Goal: Information Seeking & Learning: Learn about a topic

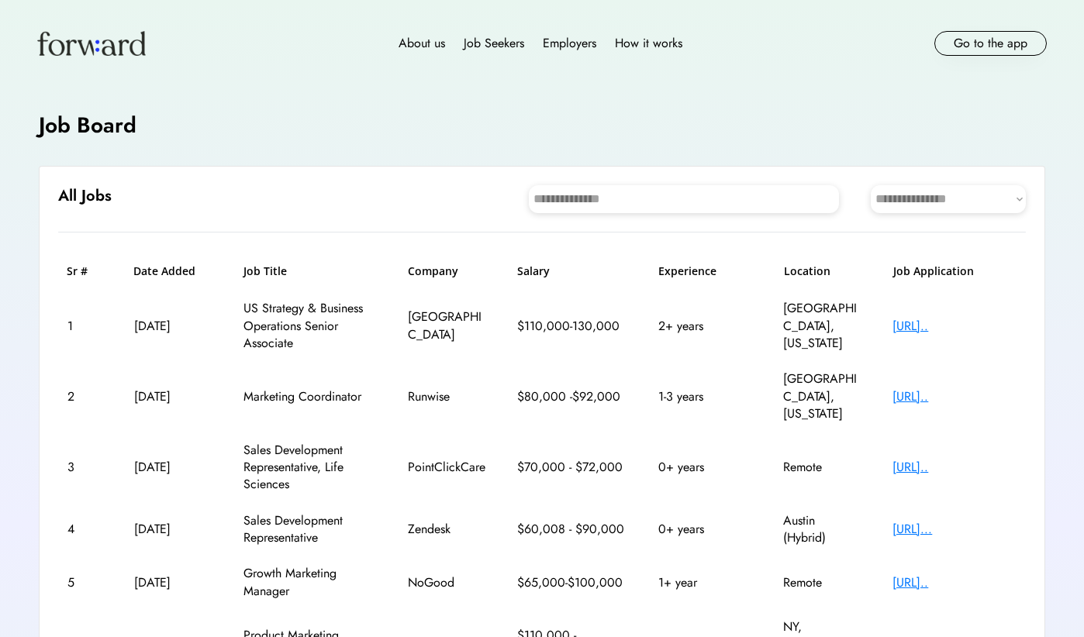
click at [599, 208] on input "input" at bounding box center [684, 199] width 310 height 28
type input "*"
type input "****"
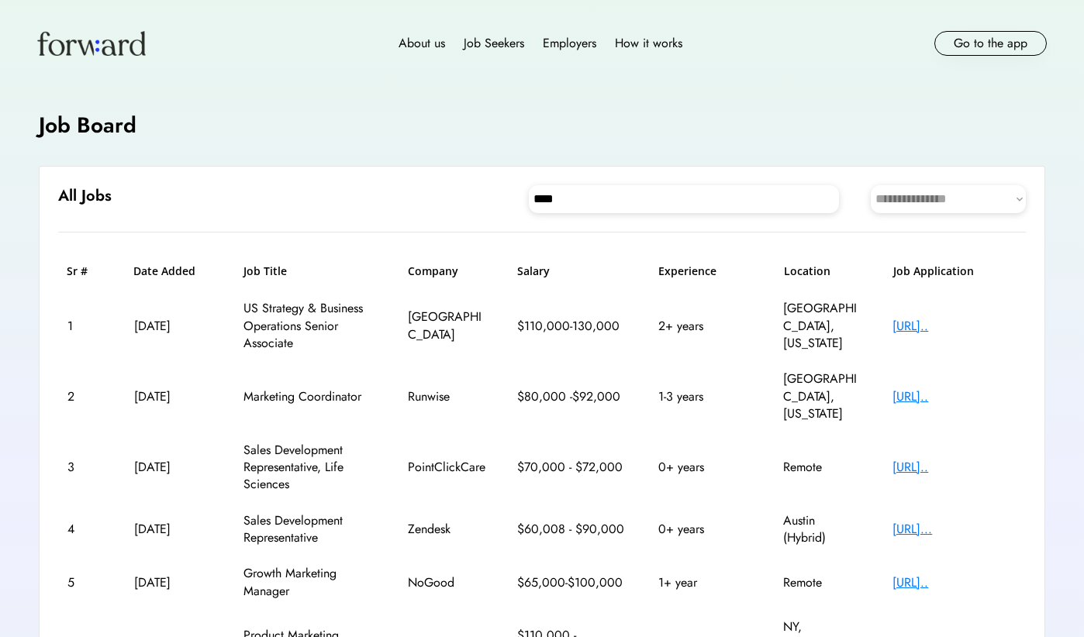
click at [595, 202] on input "input" at bounding box center [684, 199] width 310 height 28
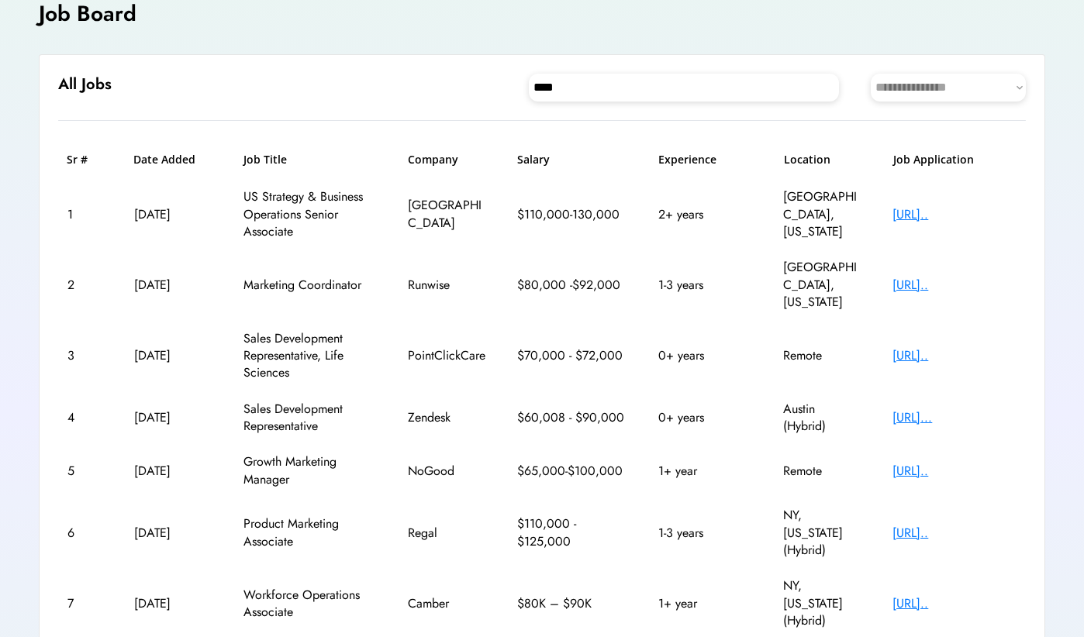
scroll to position [98, 0]
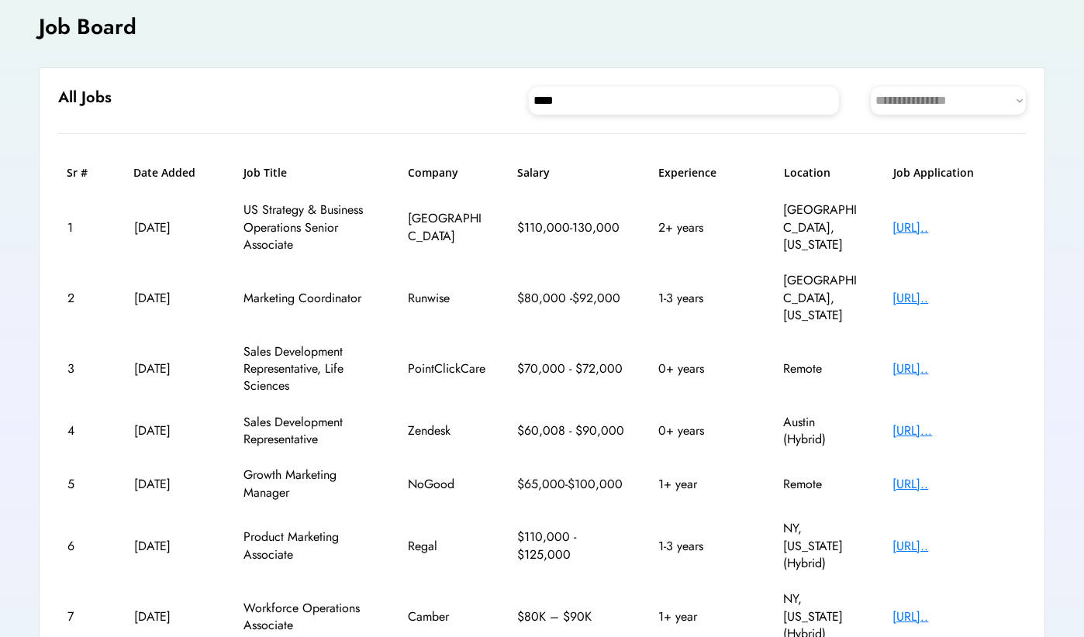
click at [669, 108] on input "input" at bounding box center [684, 101] width 310 height 28
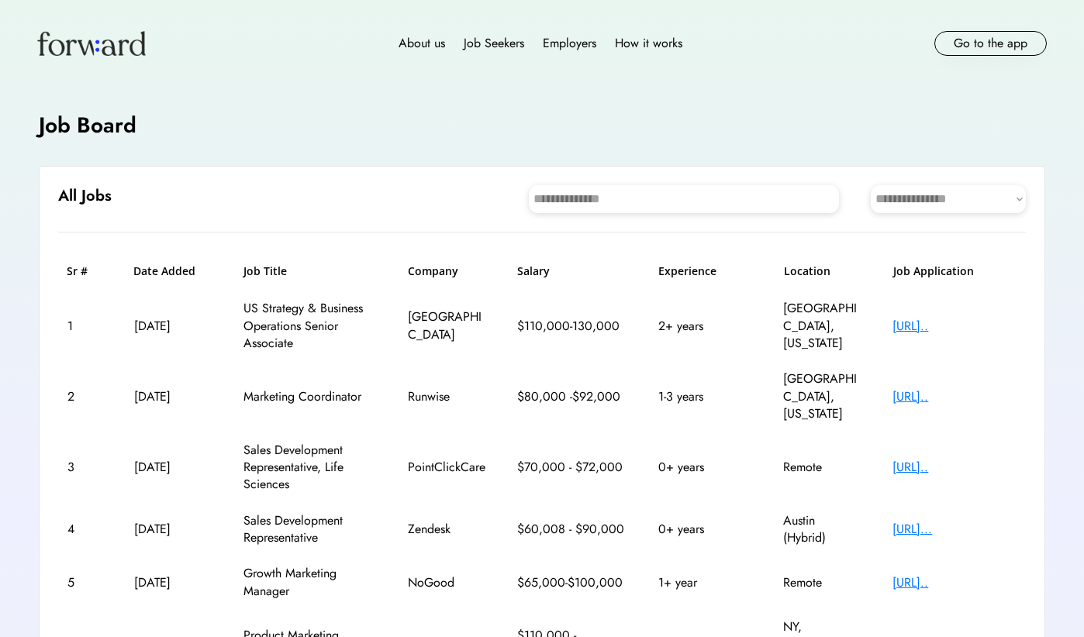
click at [624, 204] on input "input" at bounding box center [684, 199] width 310 height 28
type input "*"
type input "****"
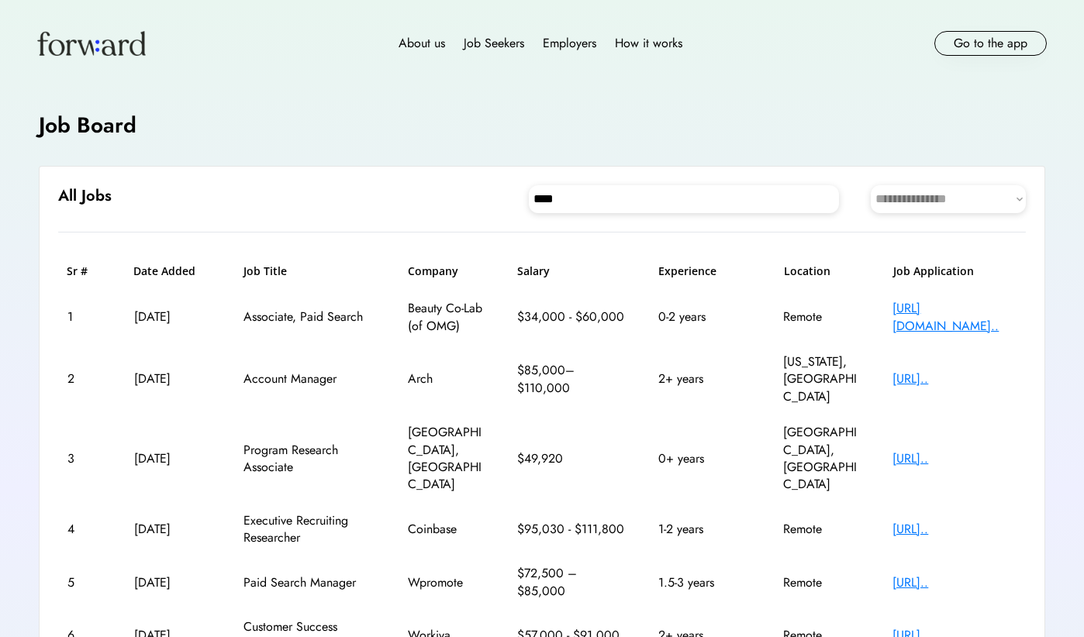
click at [907, 371] on div "[URL].." at bounding box center [954, 379] width 124 height 17
click at [286, 371] on div "Account Manager" at bounding box center [309, 379] width 132 height 17
click at [167, 371] on div "Aug 6, 2025" at bounding box center [173, 379] width 78 height 17
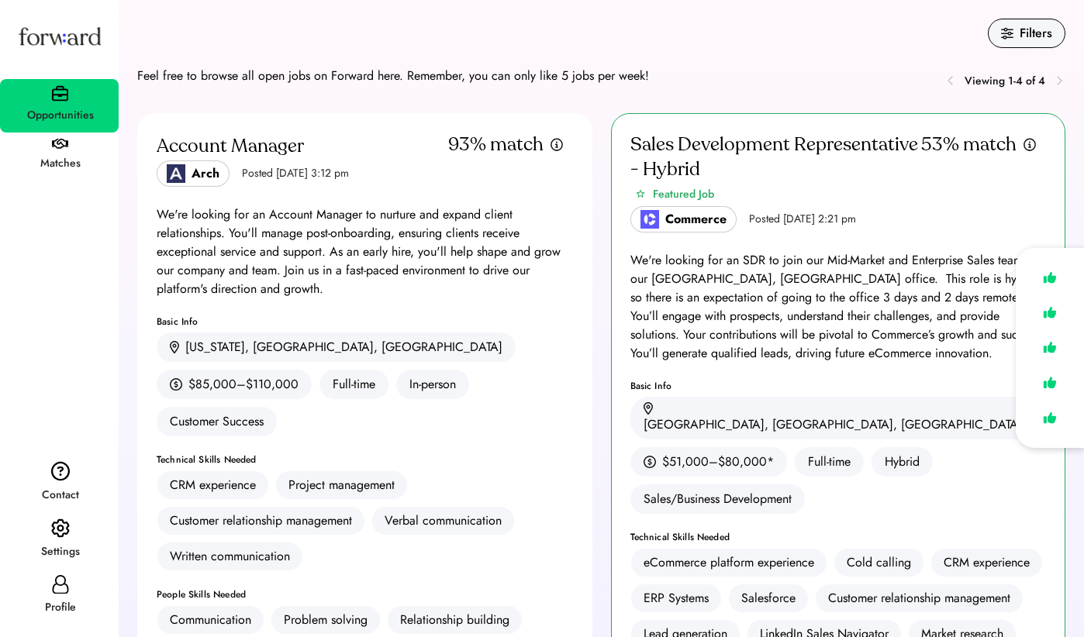
click at [411, 203] on div "Account Manager Arch Posted Aug 6, 2025 3:12 pm 93% match We're looking for an …" at bounding box center [364, 402] width 455 height 579
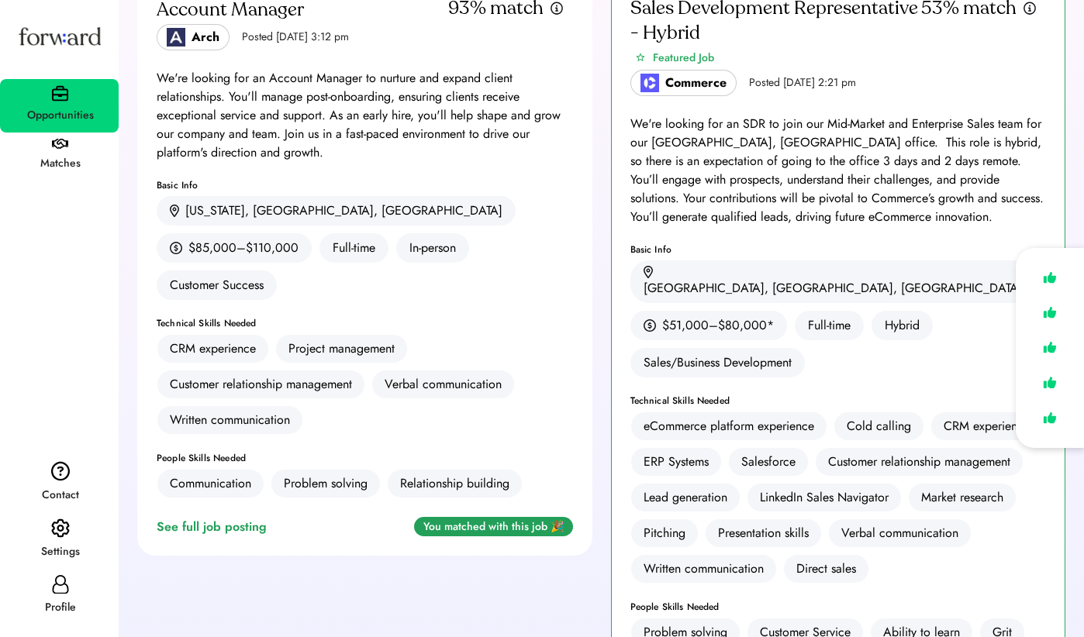
scroll to position [148, 0]
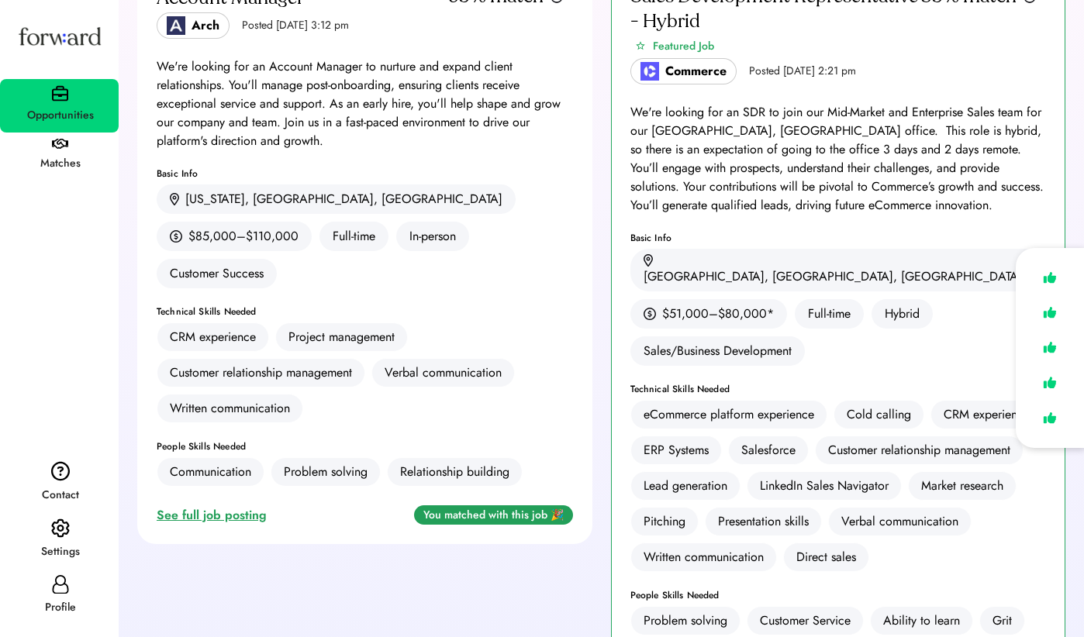
click at [198, 506] on div "See full job posting" at bounding box center [215, 515] width 116 height 19
